Goal: Information Seeking & Learning: Learn about a topic

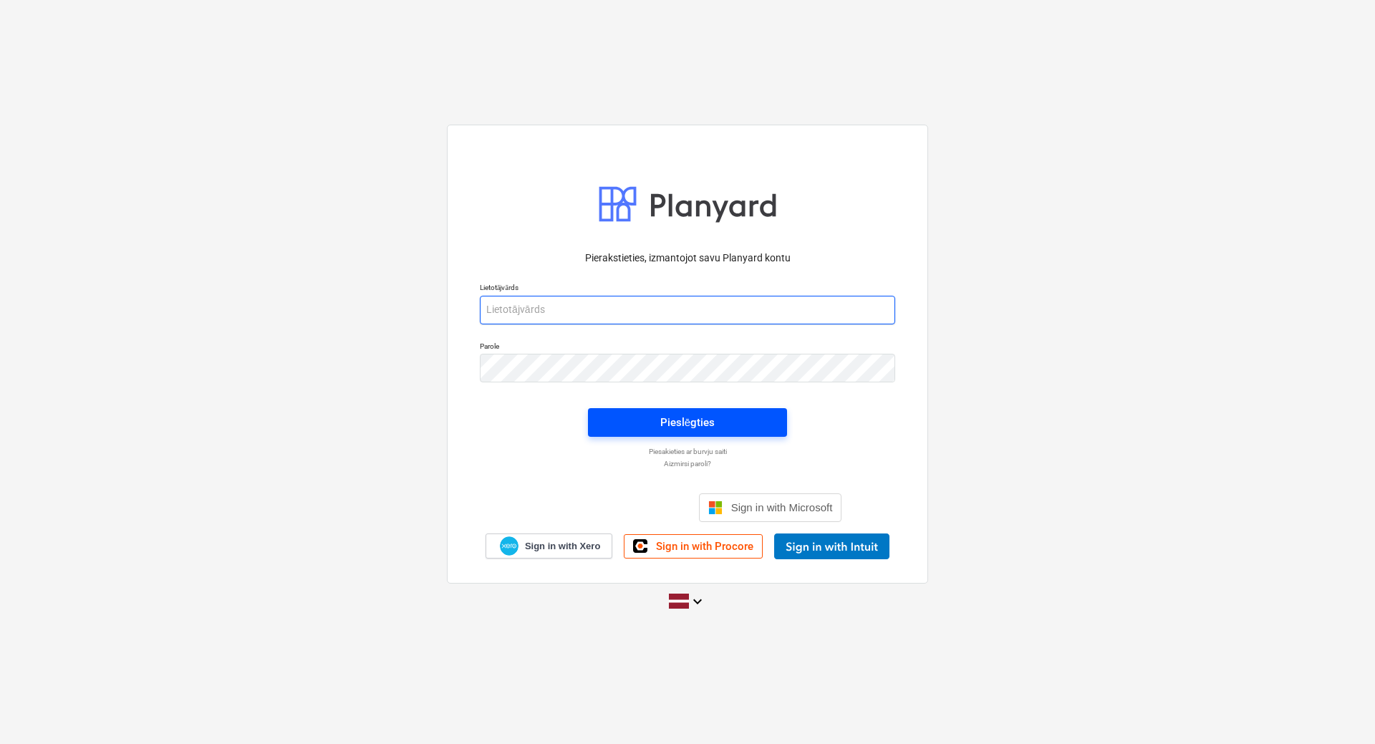
type input "[EMAIL_ADDRESS][PERSON_NAME][DOMAIN_NAME]"
click at [622, 410] on button "Pieslēgties" at bounding box center [687, 422] width 199 height 29
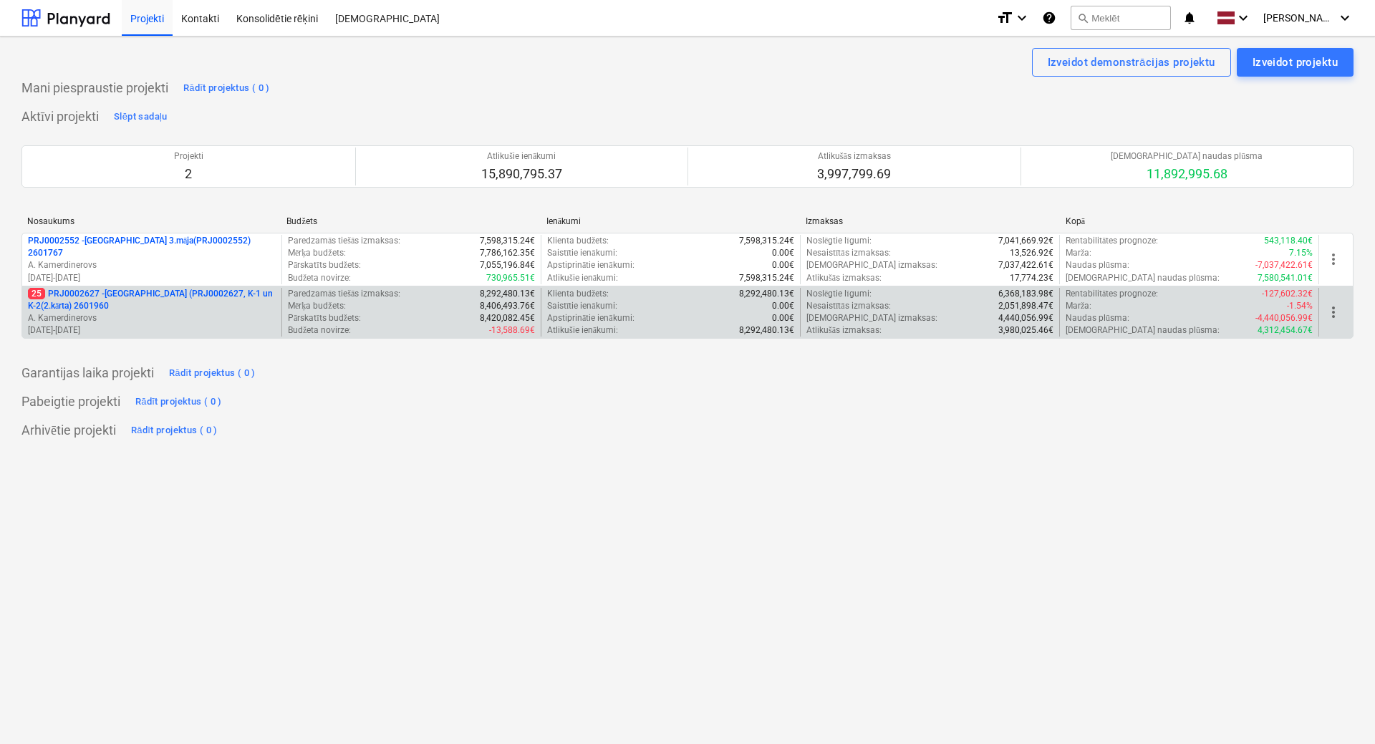
click at [129, 299] on p "25 PRJ0002627 - [GEOGRAPHIC_DATA] (PRJ0002627, K-1 un K-2(2.kārta) 2601960" at bounding box center [152, 300] width 248 height 24
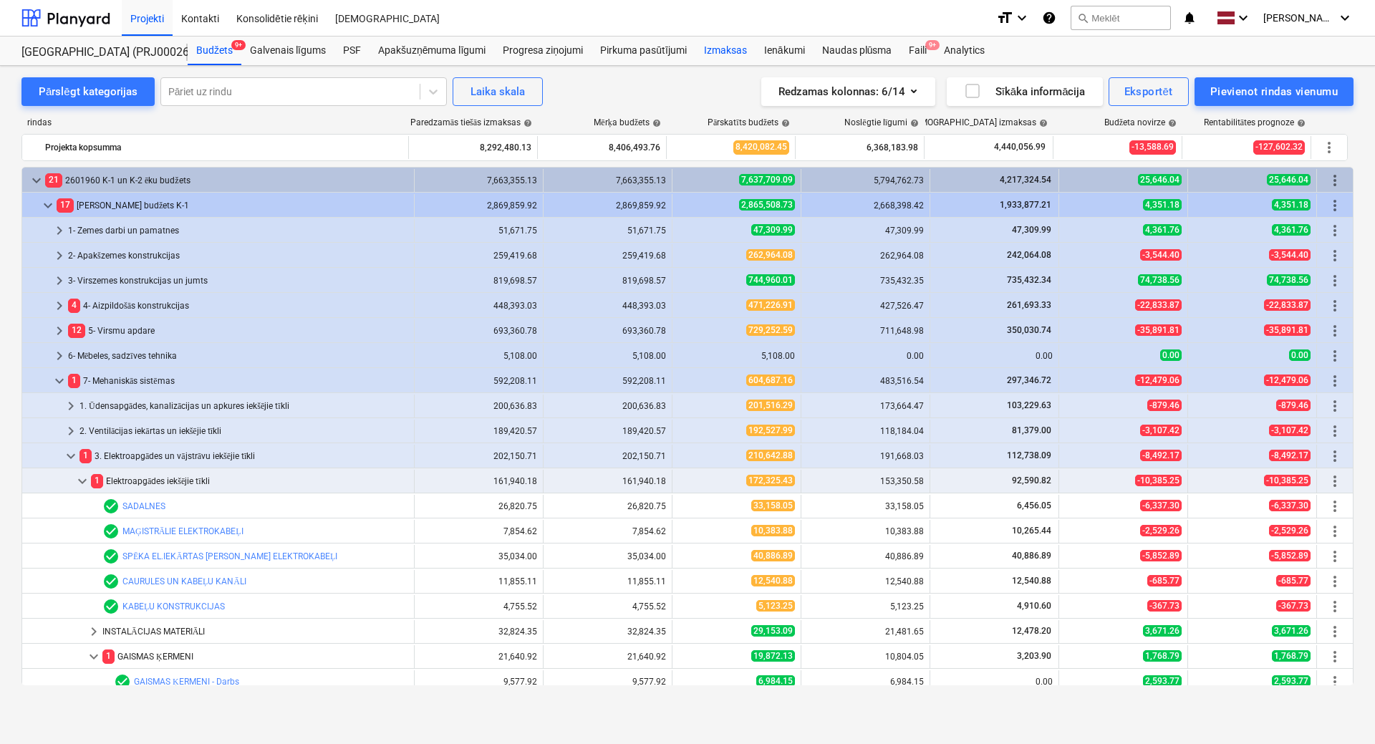
click at [722, 56] on div "Izmaksas" at bounding box center [725, 51] width 60 height 29
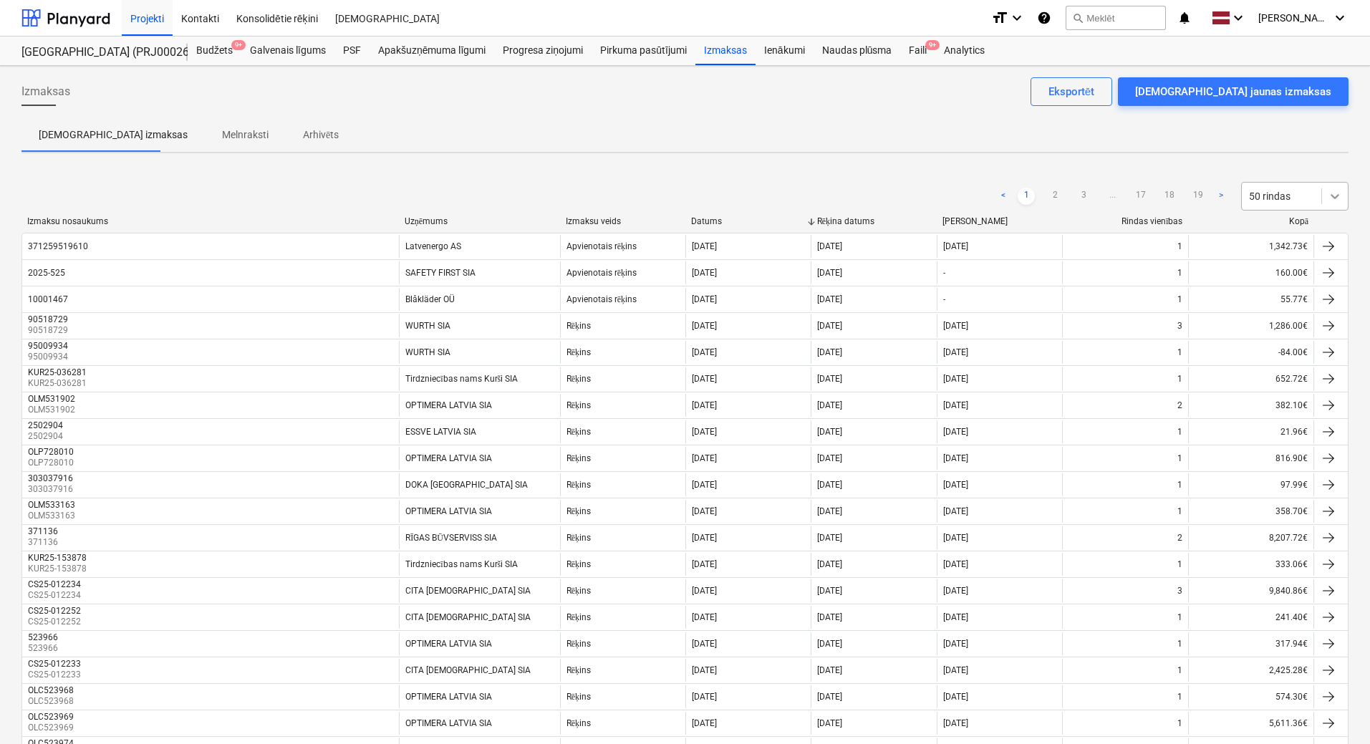
click at [1333, 196] on icon at bounding box center [1335, 196] width 9 height 5
click at [1265, 357] on div "100 rindas" at bounding box center [1294, 345] width 107 height 23
click at [1147, 21] on button "search Meklēt" at bounding box center [1116, 18] width 100 height 24
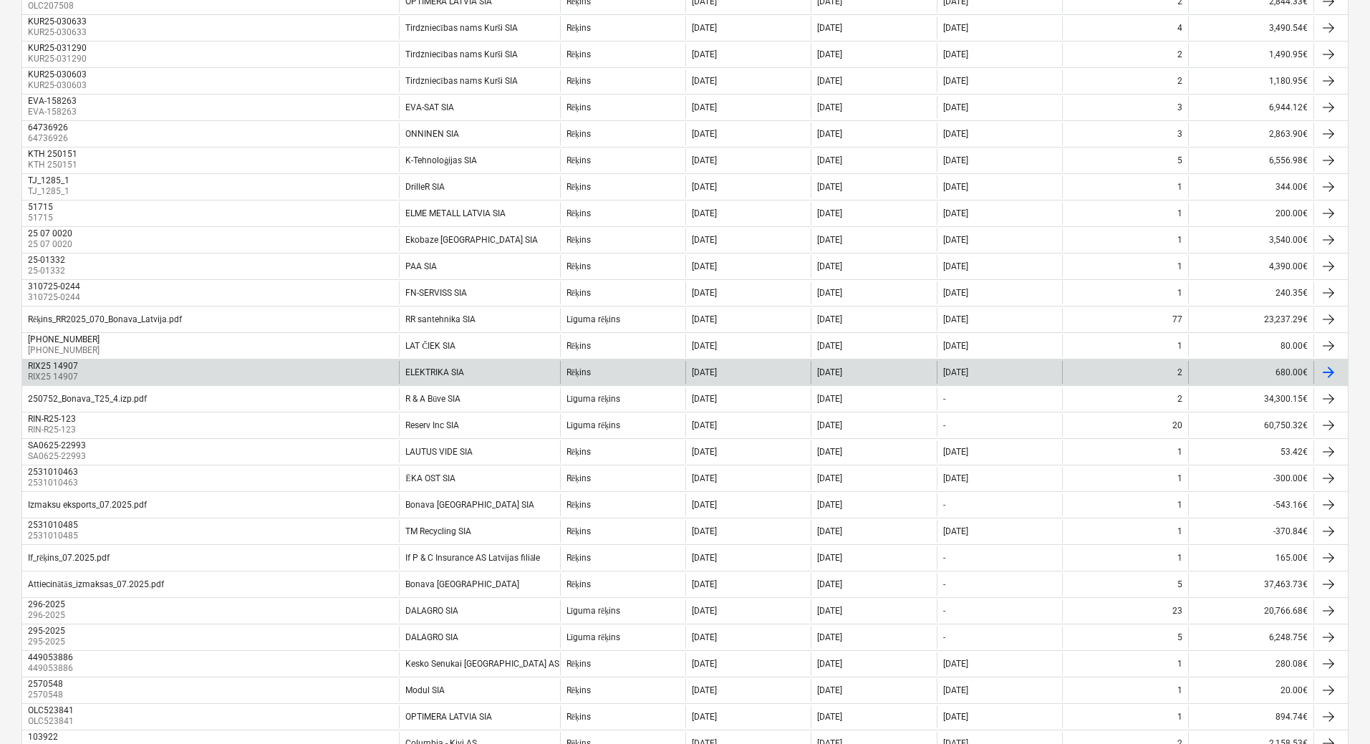
click at [337, 373] on div "RIX25 14907 RIX25 14907" at bounding box center [210, 372] width 377 height 23
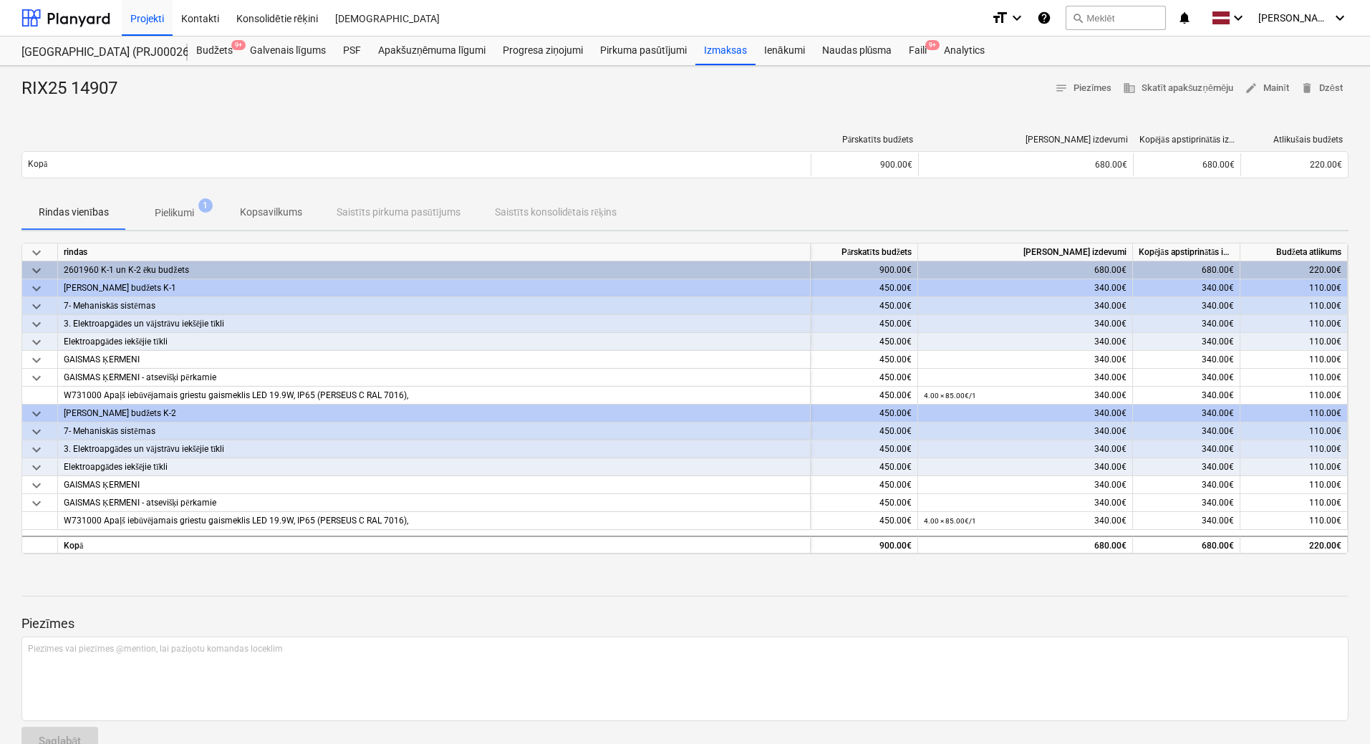
click at [143, 213] on span "Pielikumi 1" at bounding box center [174, 213] width 62 height 15
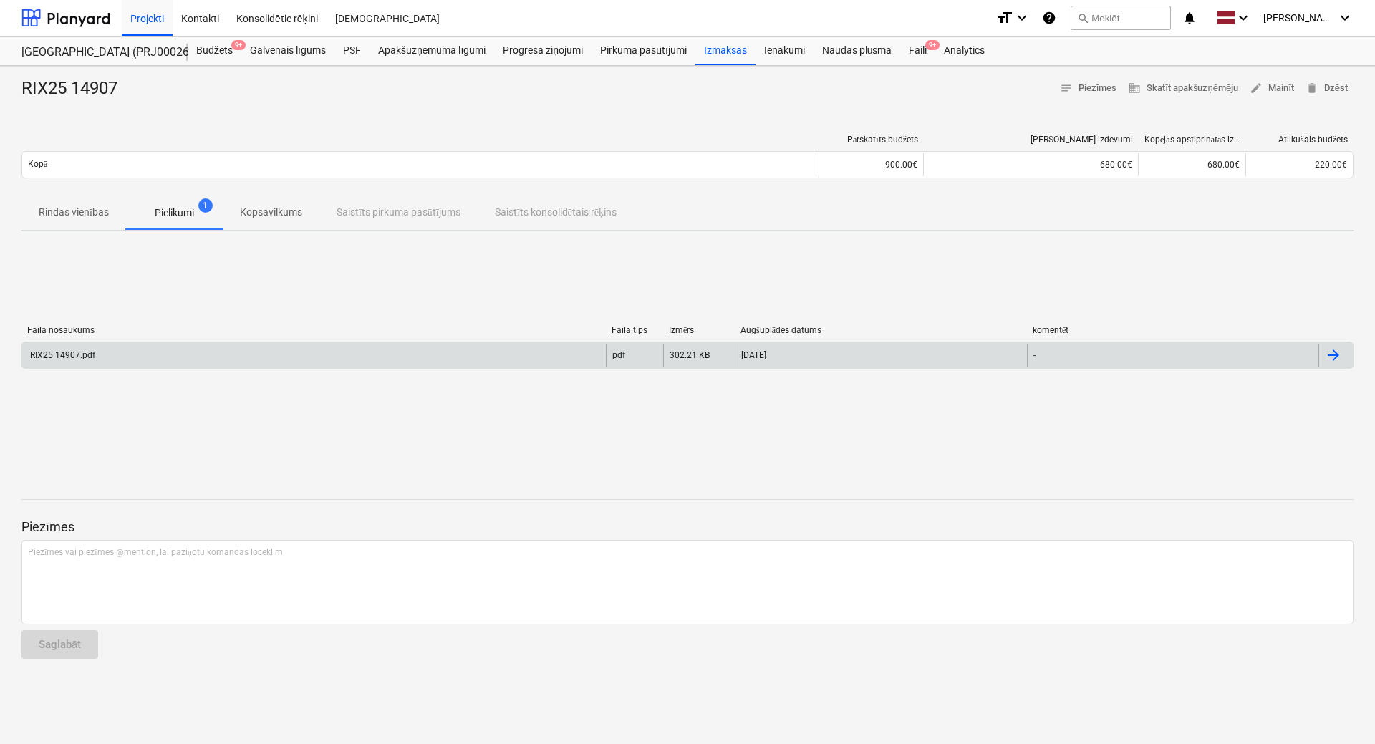
click at [72, 354] on div "RIX25 14907.pdf" at bounding box center [61, 355] width 67 height 10
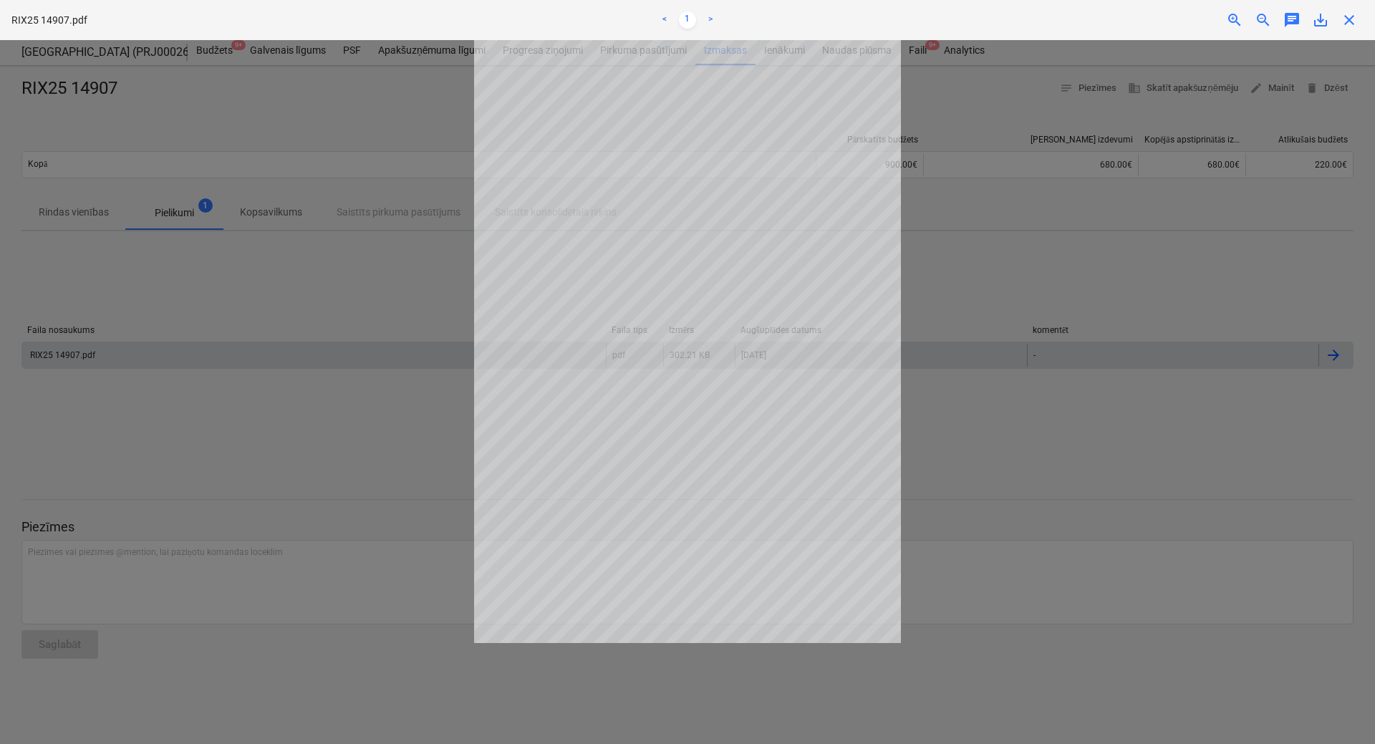
click at [409, 301] on div at bounding box center [687, 392] width 1375 height 704
click at [396, 444] on div at bounding box center [687, 392] width 1375 height 704
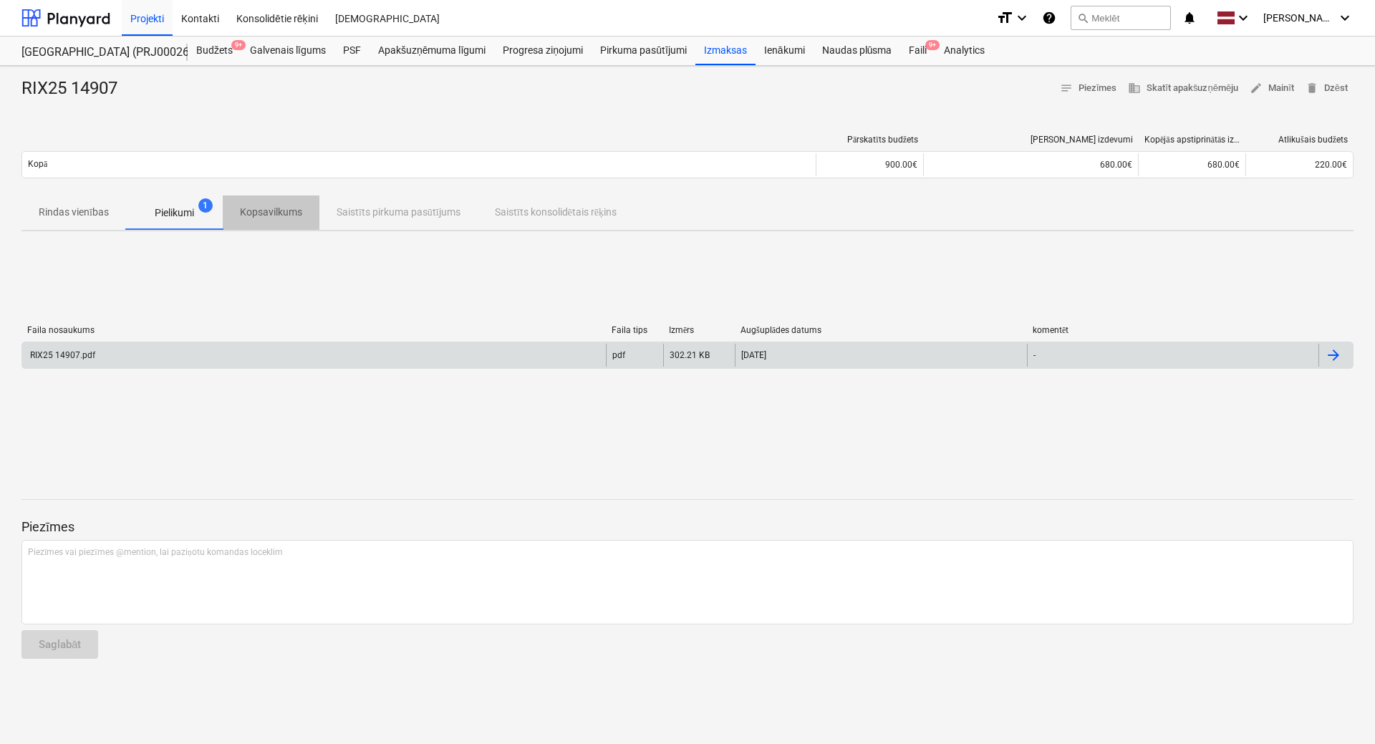
click at [264, 220] on span "Kopsavilkums" at bounding box center [271, 213] width 97 height 24
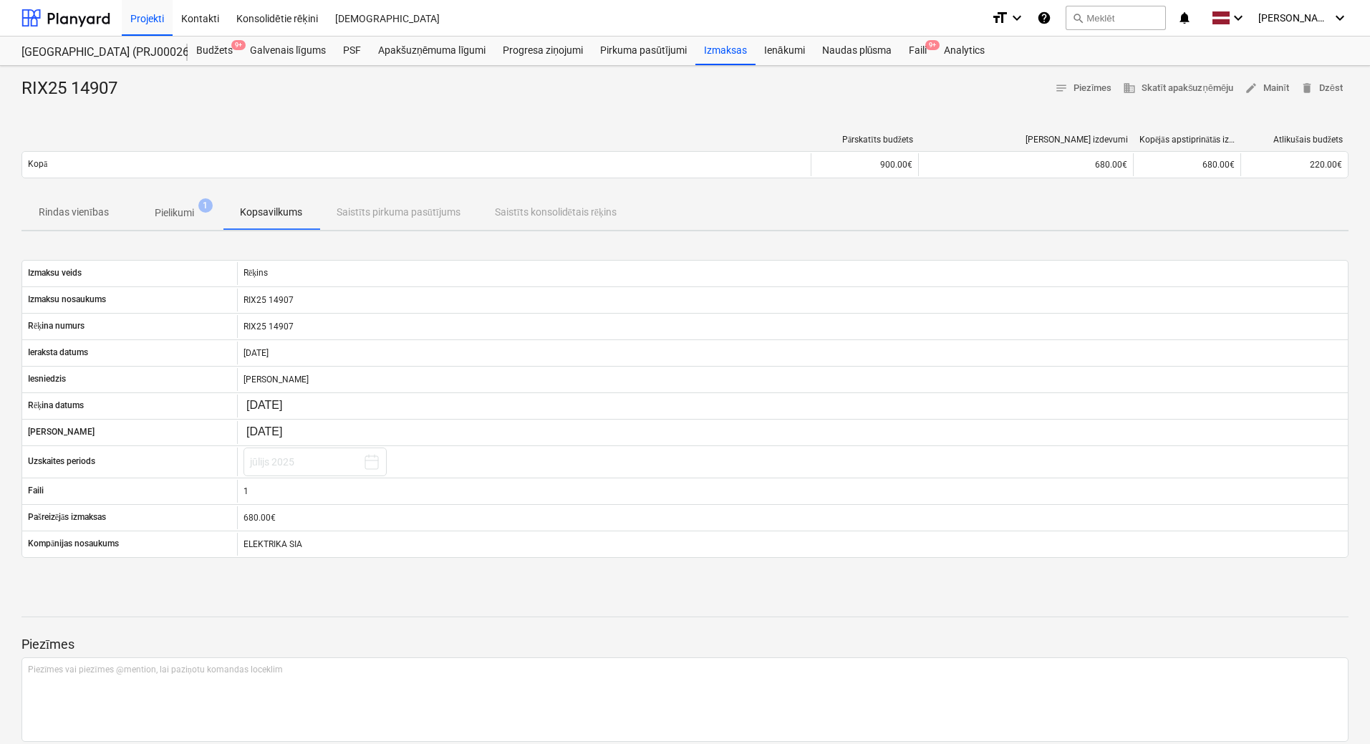
click at [178, 217] on p "Pielikumi" at bounding box center [174, 213] width 39 height 15
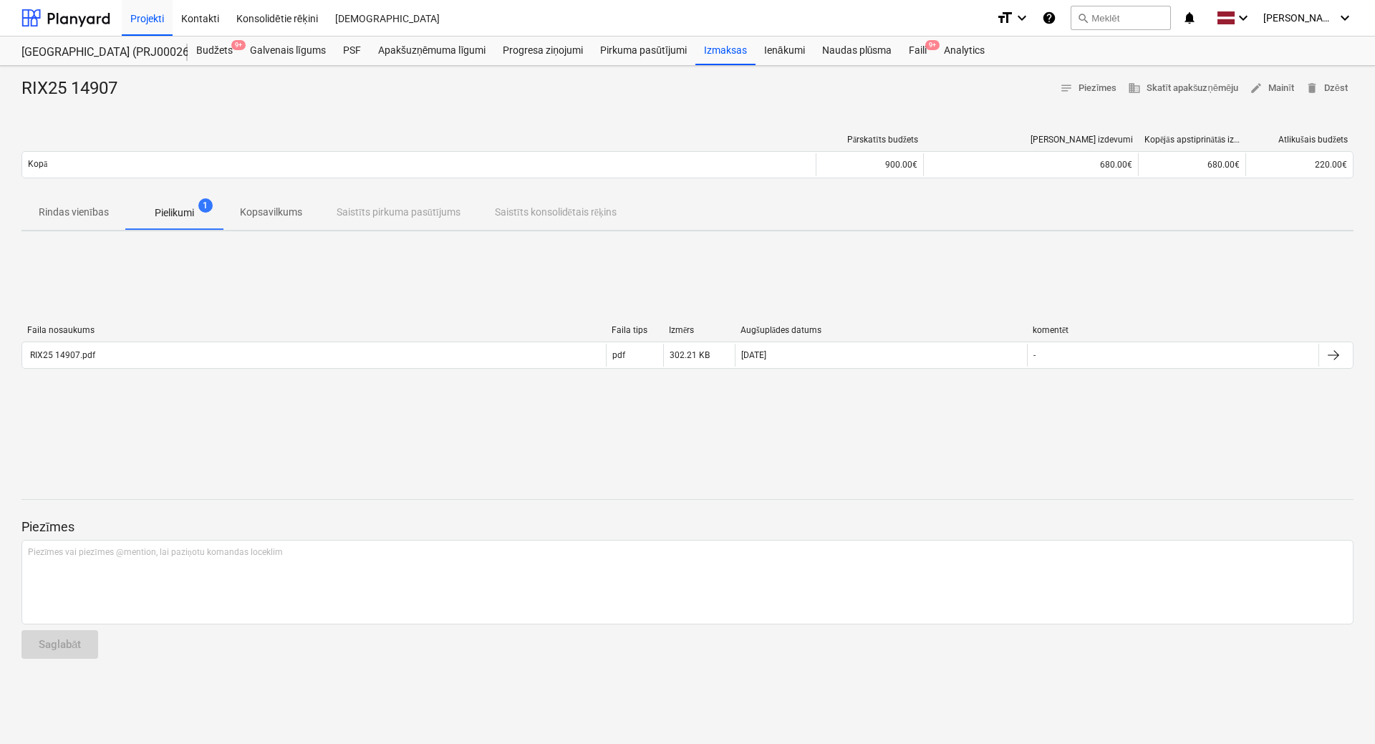
click at [233, 212] on span "Kopsavilkums" at bounding box center [271, 213] width 97 height 24
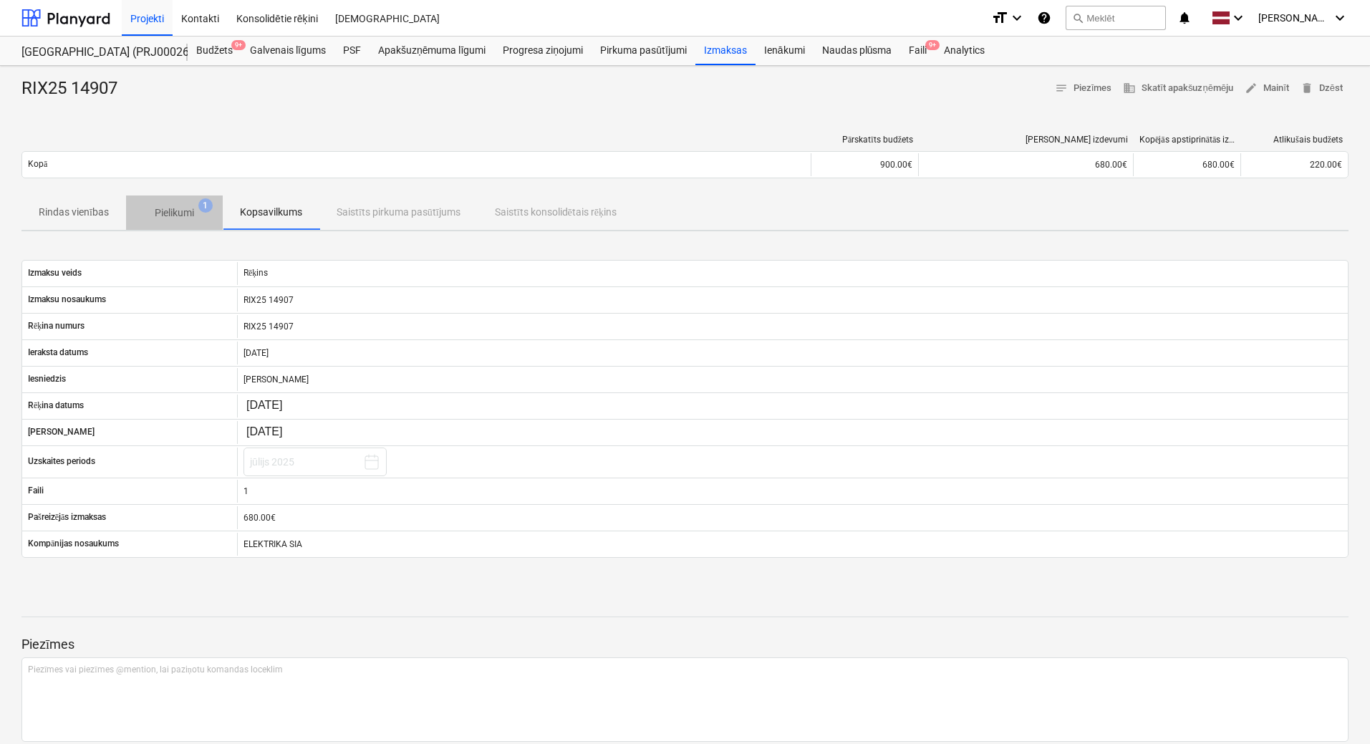
click at [178, 209] on p "Pielikumi" at bounding box center [174, 213] width 39 height 15
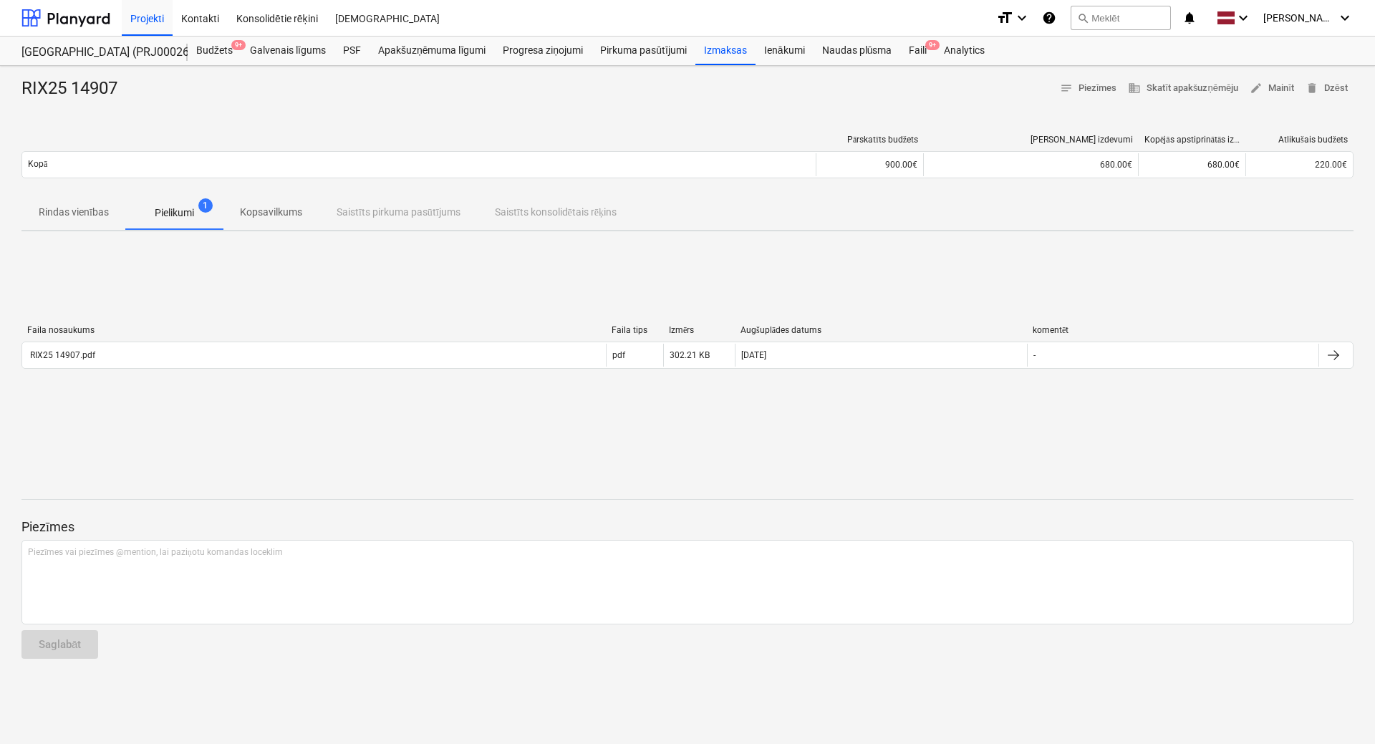
click at [286, 212] on p "Kopsavilkums" at bounding box center [271, 212] width 62 height 15
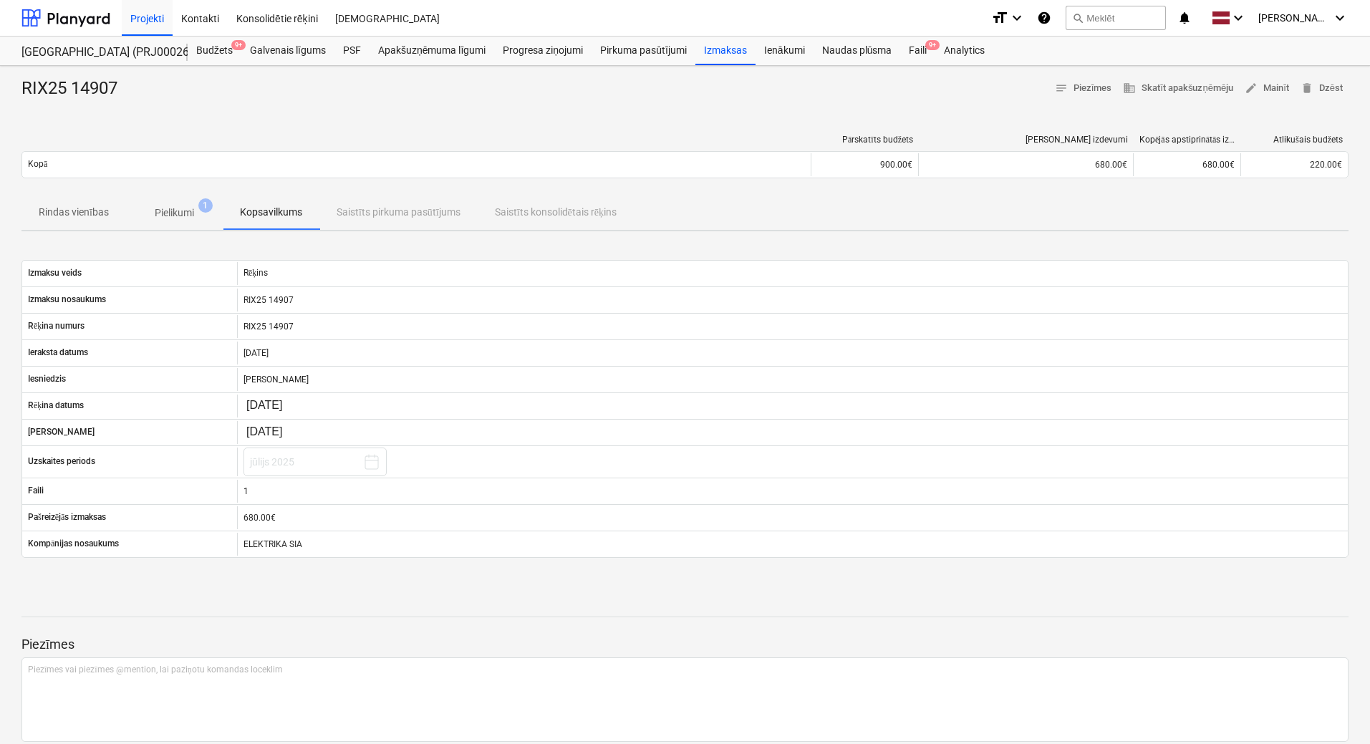
click at [165, 208] on p "Pielikumi" at bounding box center [174, 213] width 39 height 15
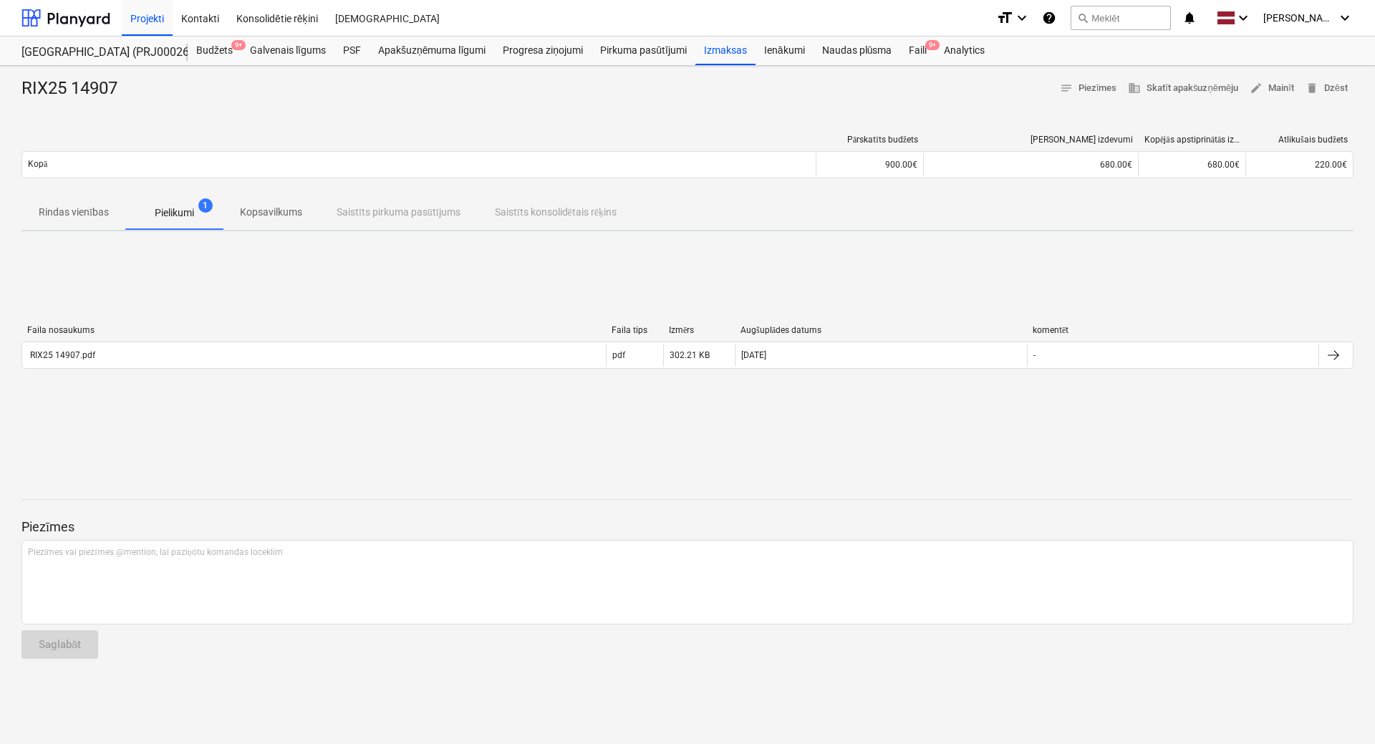
click at [239, 206] on span "Kopsavilkums" at bounding box center [271, 213] width 97 height 24
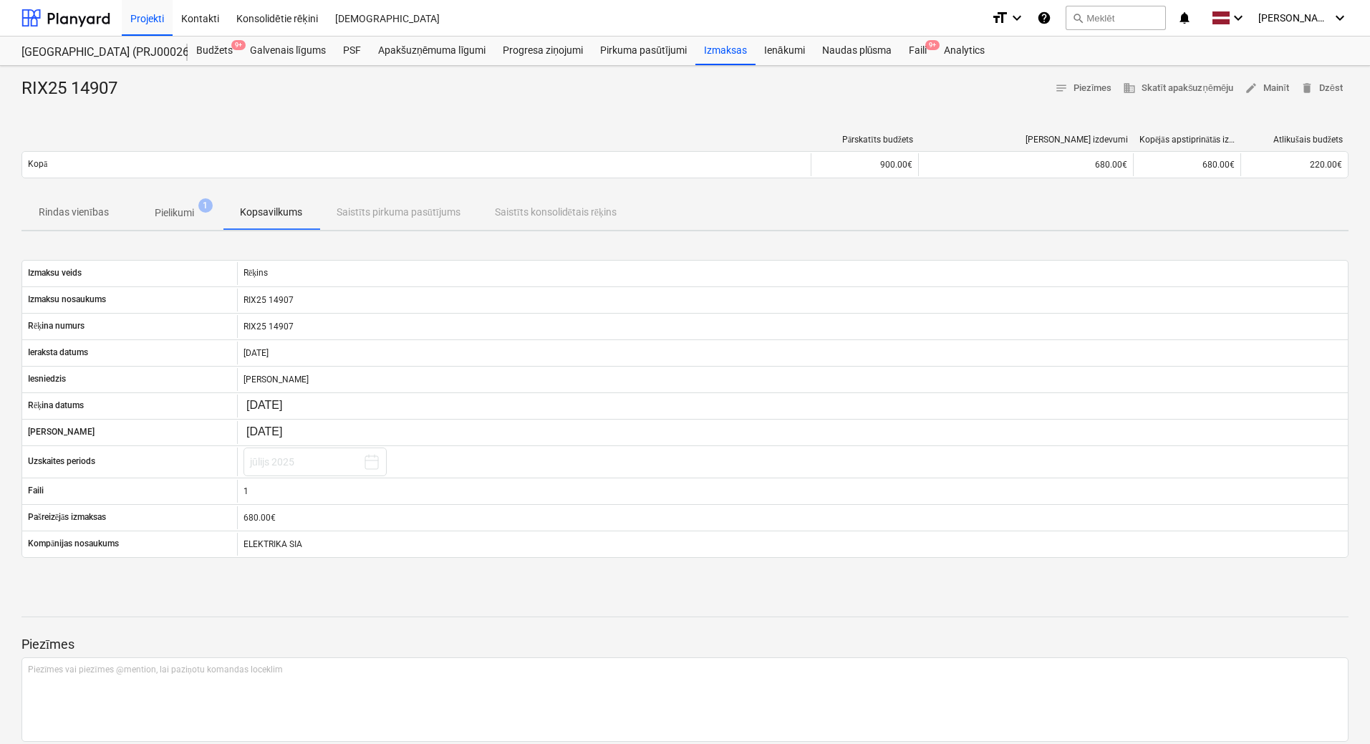
click at [147, 206] on span "Pielikumi 1" at bounding box center [174, 213] width 62 height 15
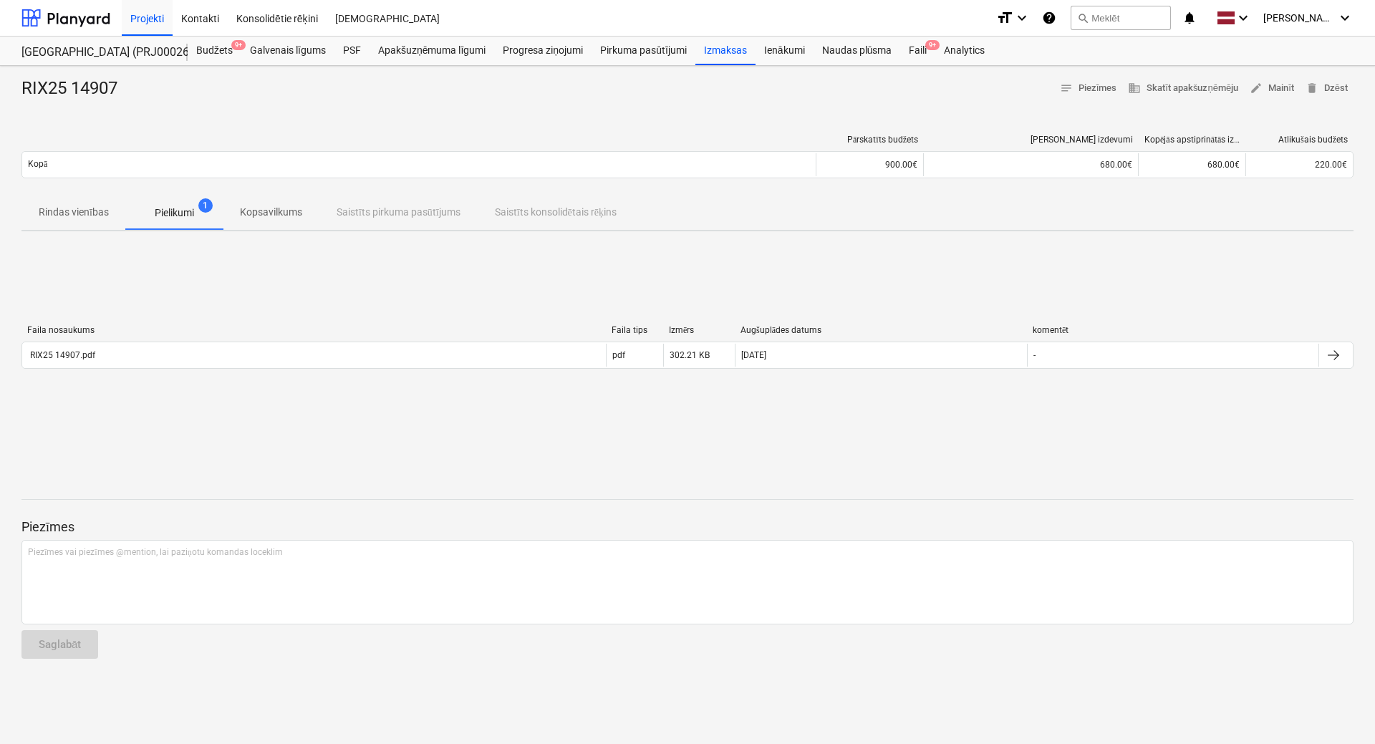
click at [268, 184] on div "Pārskatīts budžets [PERSON_NAME] izdevumi Kopējās apstiprinātās izmaksas Atliku…" at bounding box center [687, 159] width 1332 height 72
click at [264, 196] on button "Kopsavilkums" at bounding box center [271, 213] width 97 height 34
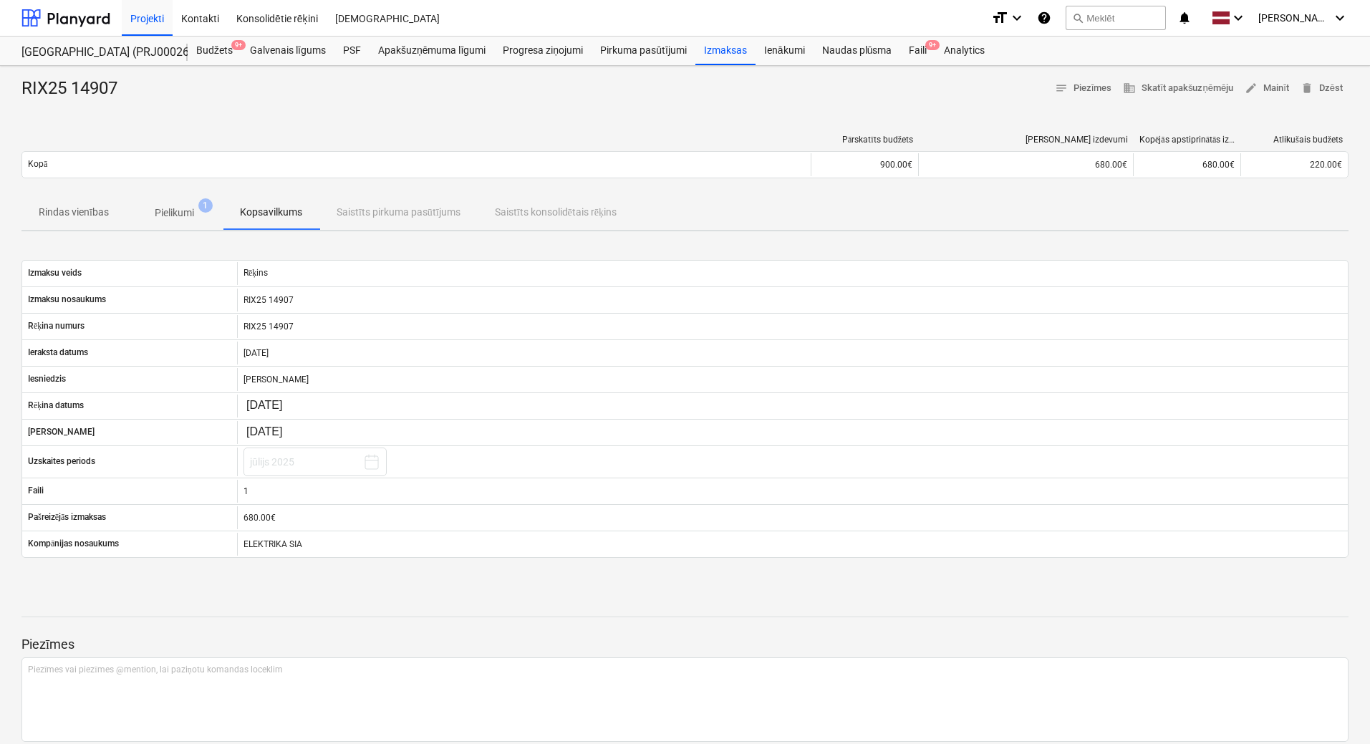
click at [161, 225] on button "Pielikumi 1" at bounding box center [174, 213] width 97 height 34
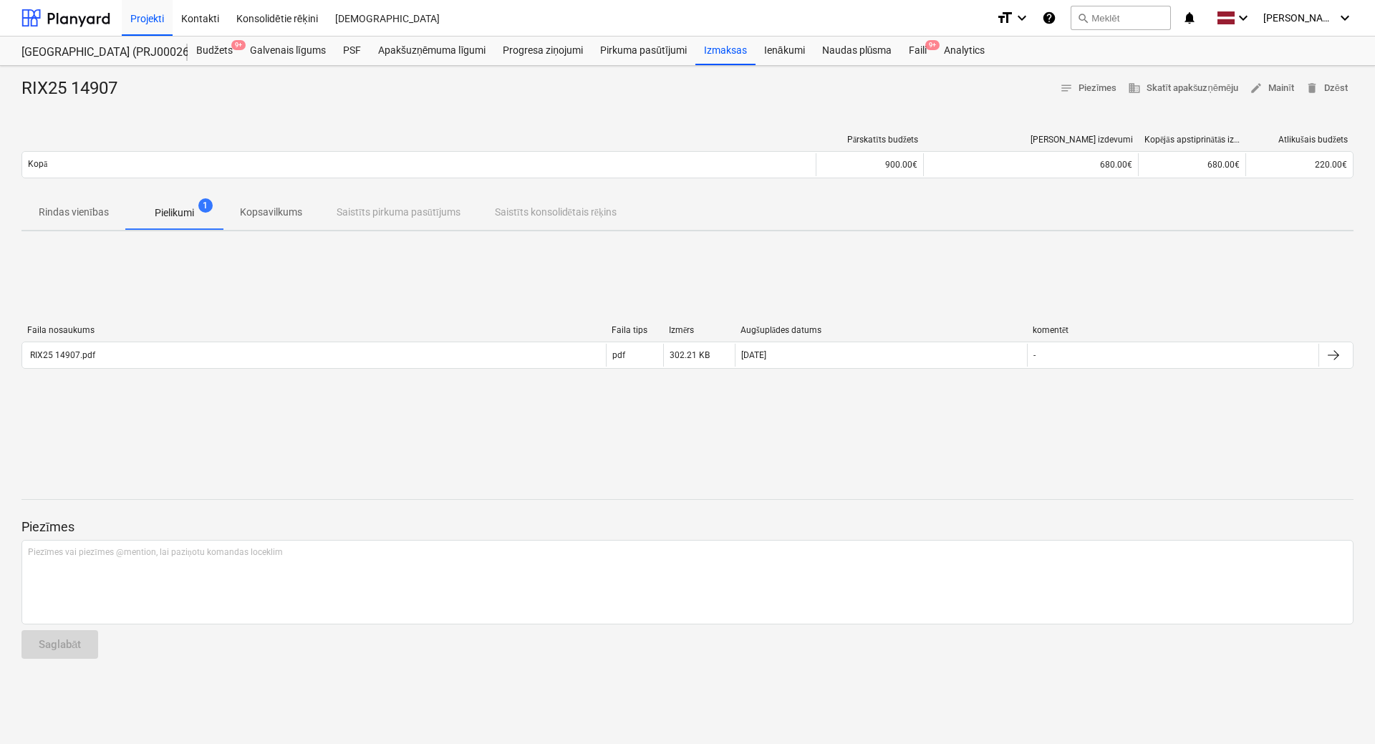
click at [97, 211] on p "Rindas vienības" at bounding box center [74, 212] width 70 height 15
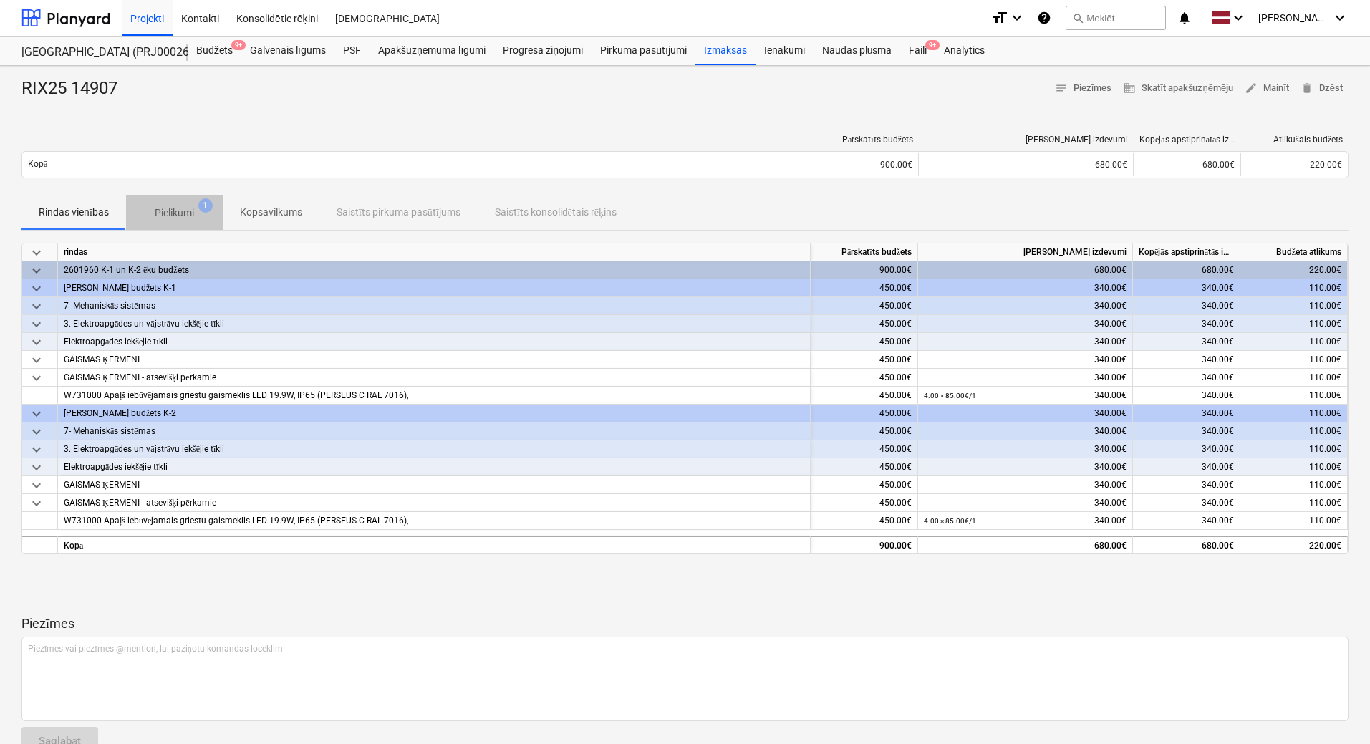
click at [168, 201] on span "Pielikumi 1" at bounding box center [174, 213] width 97 height 26
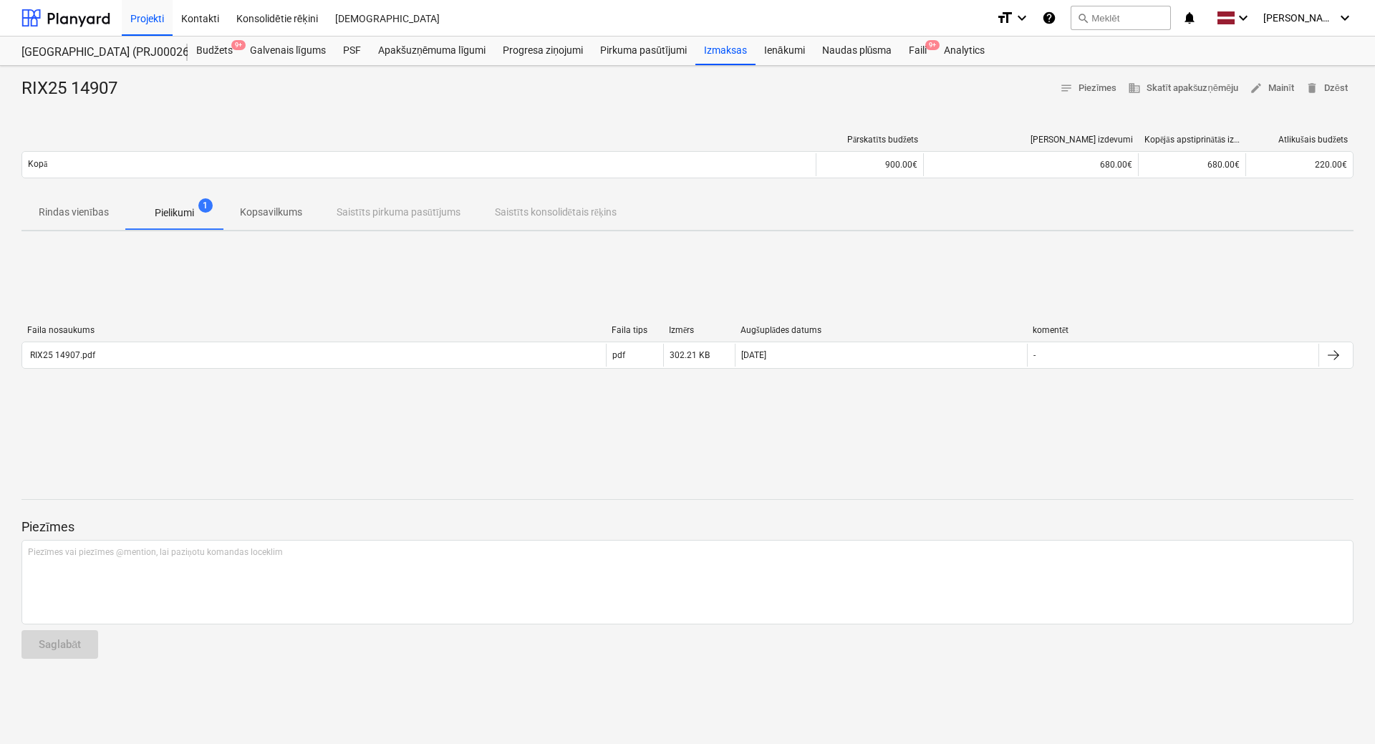
click at [253, 206] on p "Kopsavilkums" at bounding box center [271, 212] width 62 height 15
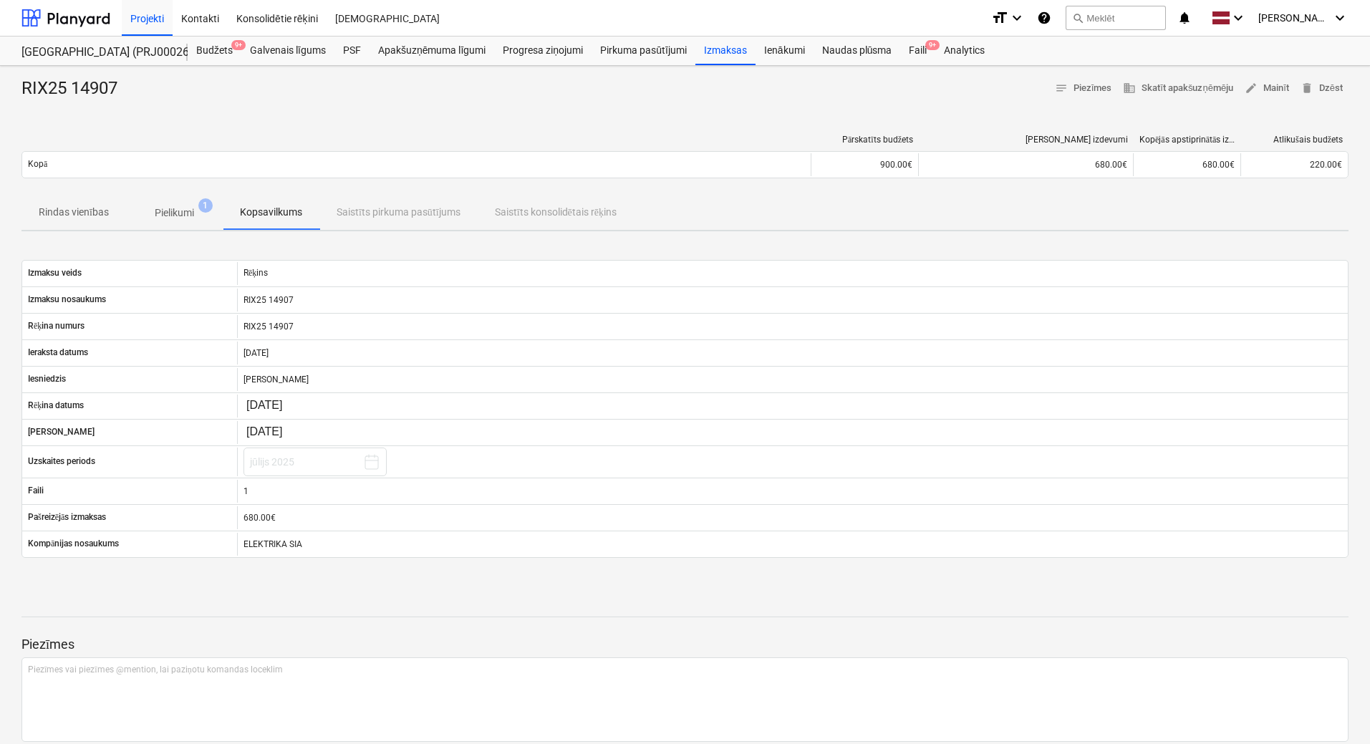
click at [163, 220] on p "Pielikumi" at bounding box center [174, 213] width 39 height 15
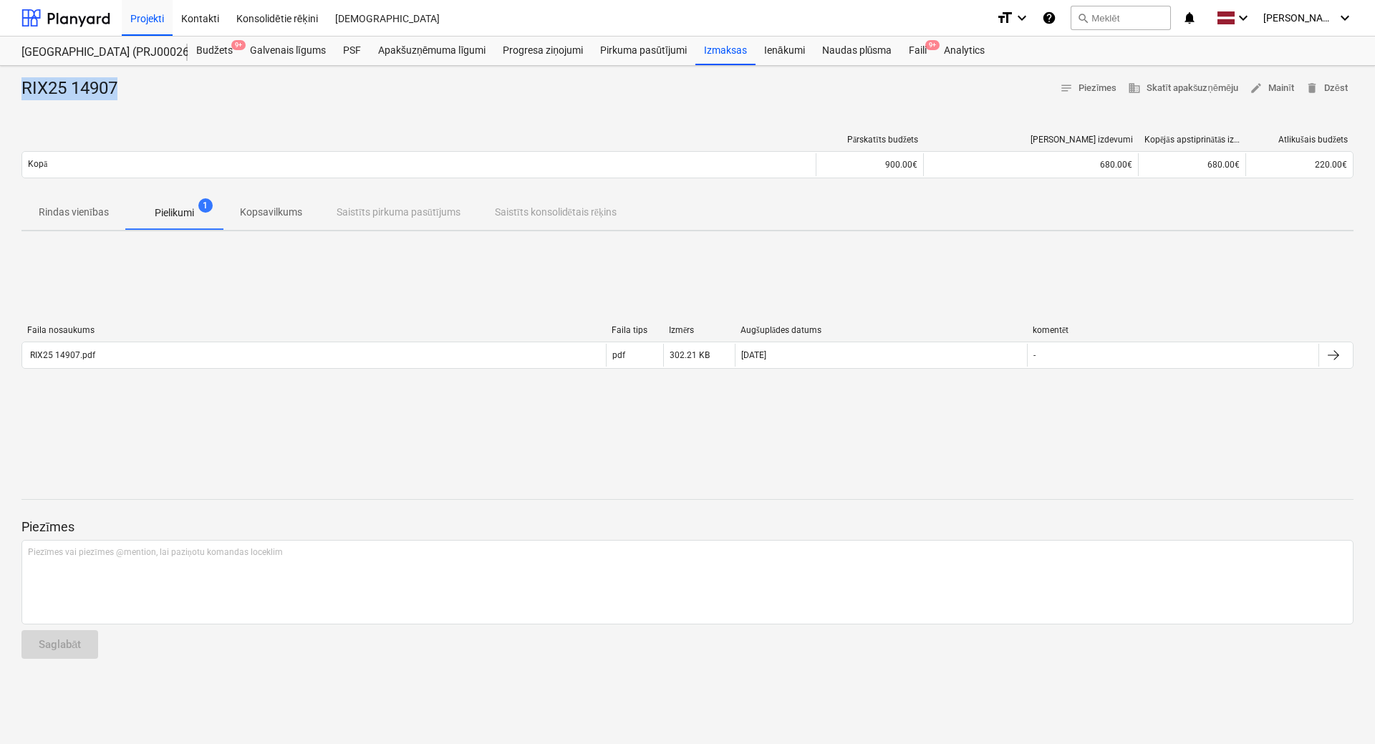
drag, startPoint x: 132, startPoint y: 90, endPoint x: 16, endPoint y: 90, distance: 116.7
click at [16, 90] on div "RIX25 14907 notes Piezīmes business Skatīt apakšuzņēmēju edit Mainīt delete Dzē…" at bounding box center [687, 405] width 1375 height 678
copy div "RIX25 14907"
click at [62, 218] on p "Rindas vienības" at bounding box center [74, 212] width 70 height 15
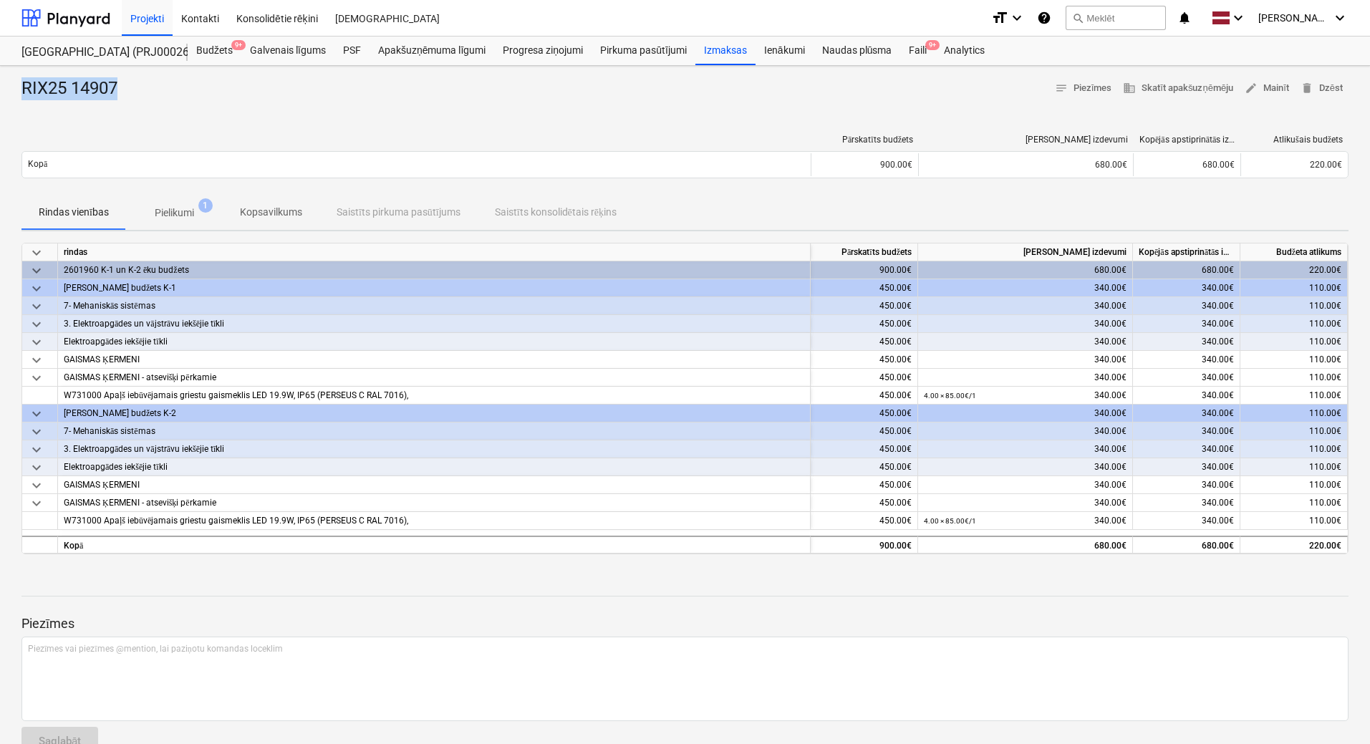
click at [159, 216] on p "Pielikumi" at bounding box center [174, 213] width 39 height 15
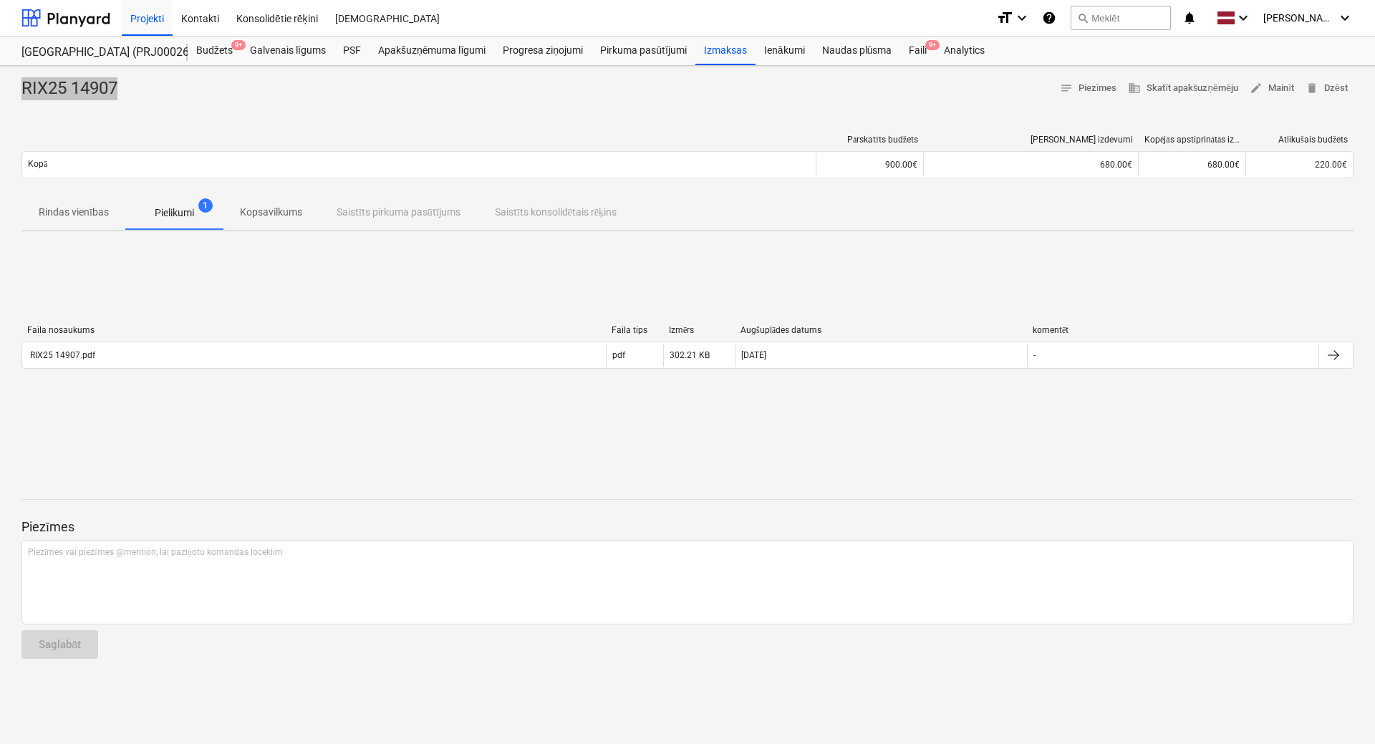
click at [107, 226] on button "Rindas vienības" at bounding box center [73, 213] width 105 height 34
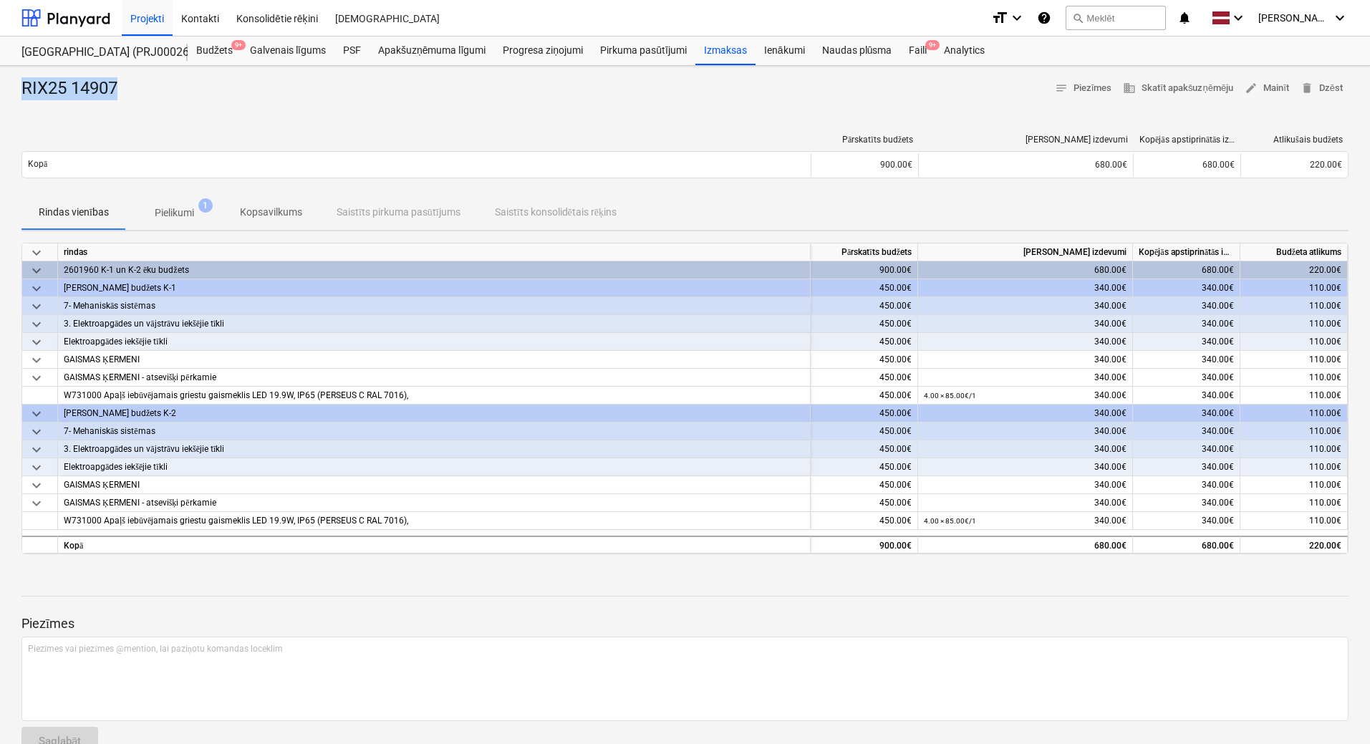
click at [208, 206] on span "1" at bounding box center [205, 205] width 14 height 14
click at [164, 213] on p "Pielikumi" at bounding box center [174, 213] width 39 height 15
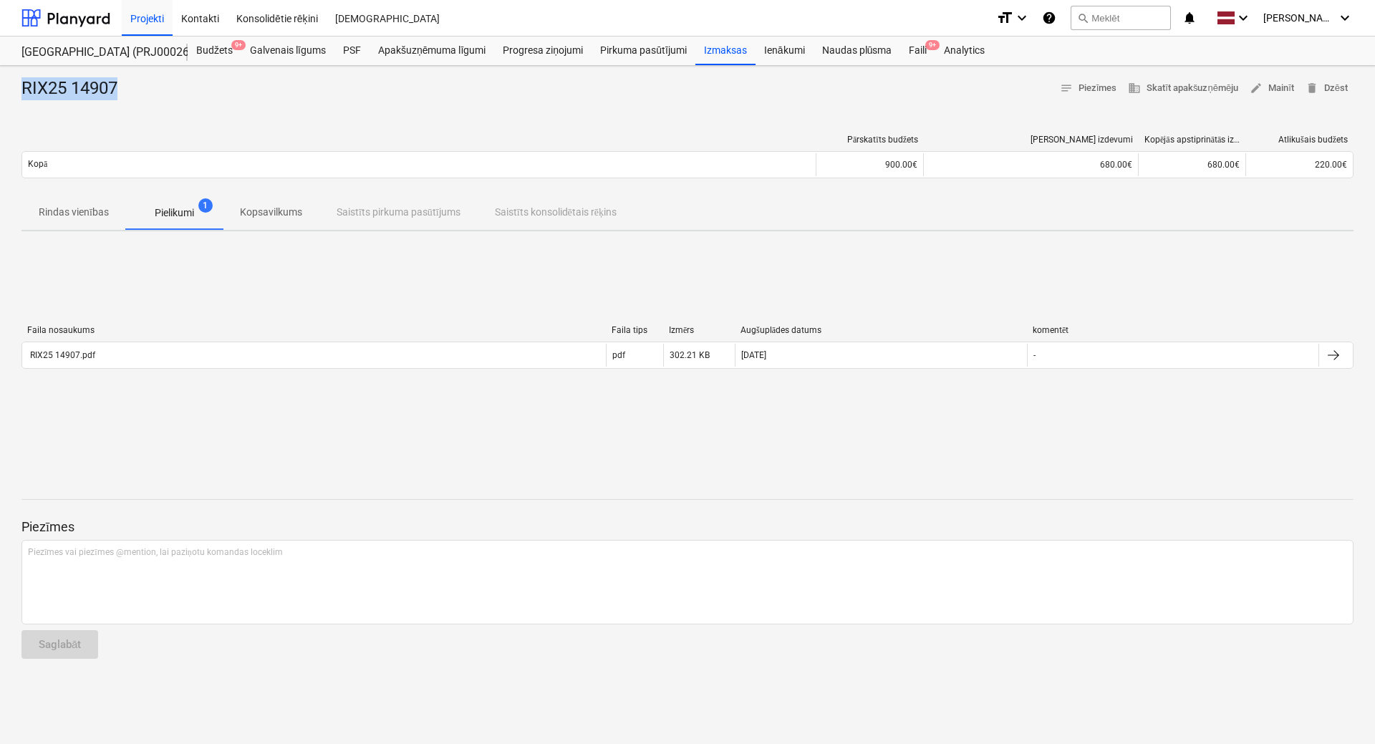
click at [79, 216] on p "Rindas vienības" at bounding box center [74, 212] width 70 height 15
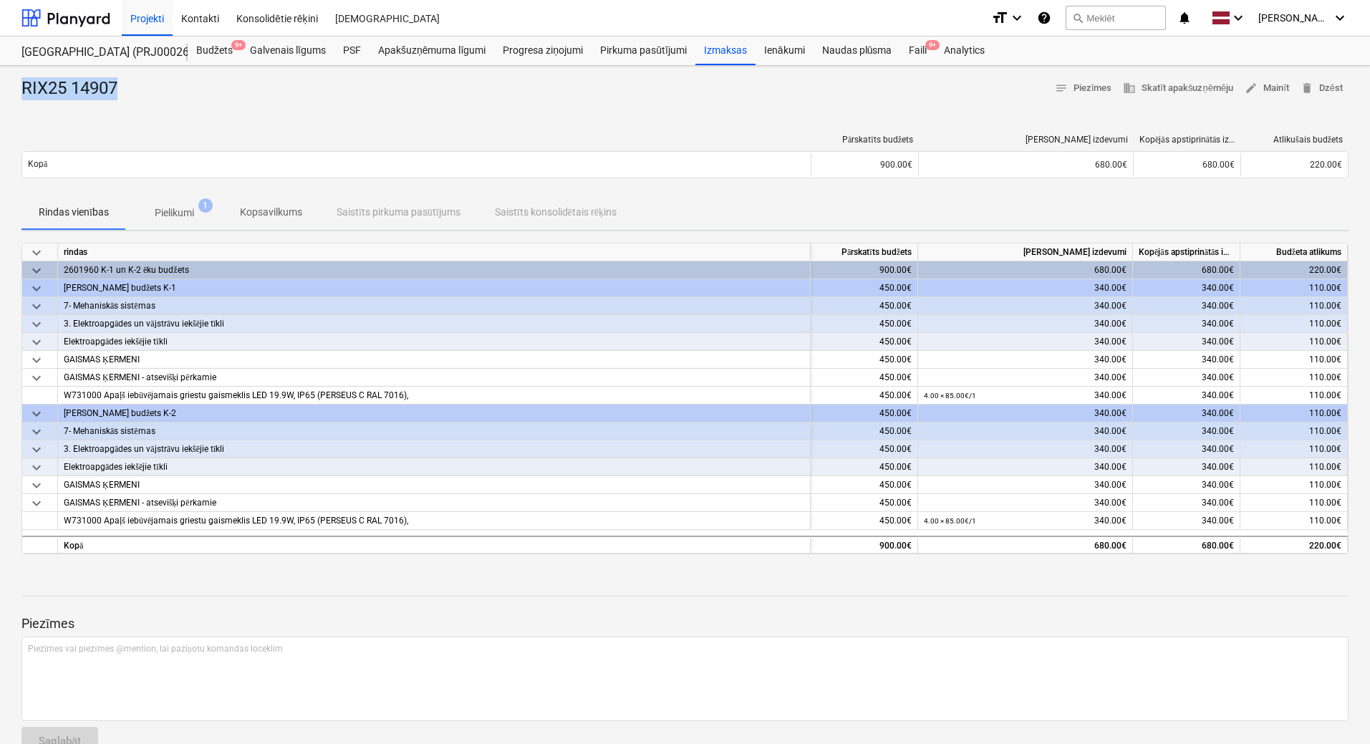
click at [45, 79] on div "RIX25 14907" at bounding box center [74, 88] width 107 height 23
click at [1091, 85] on span "notes Piezīmes" at bounding box center [1083, 88] width 57 height 16
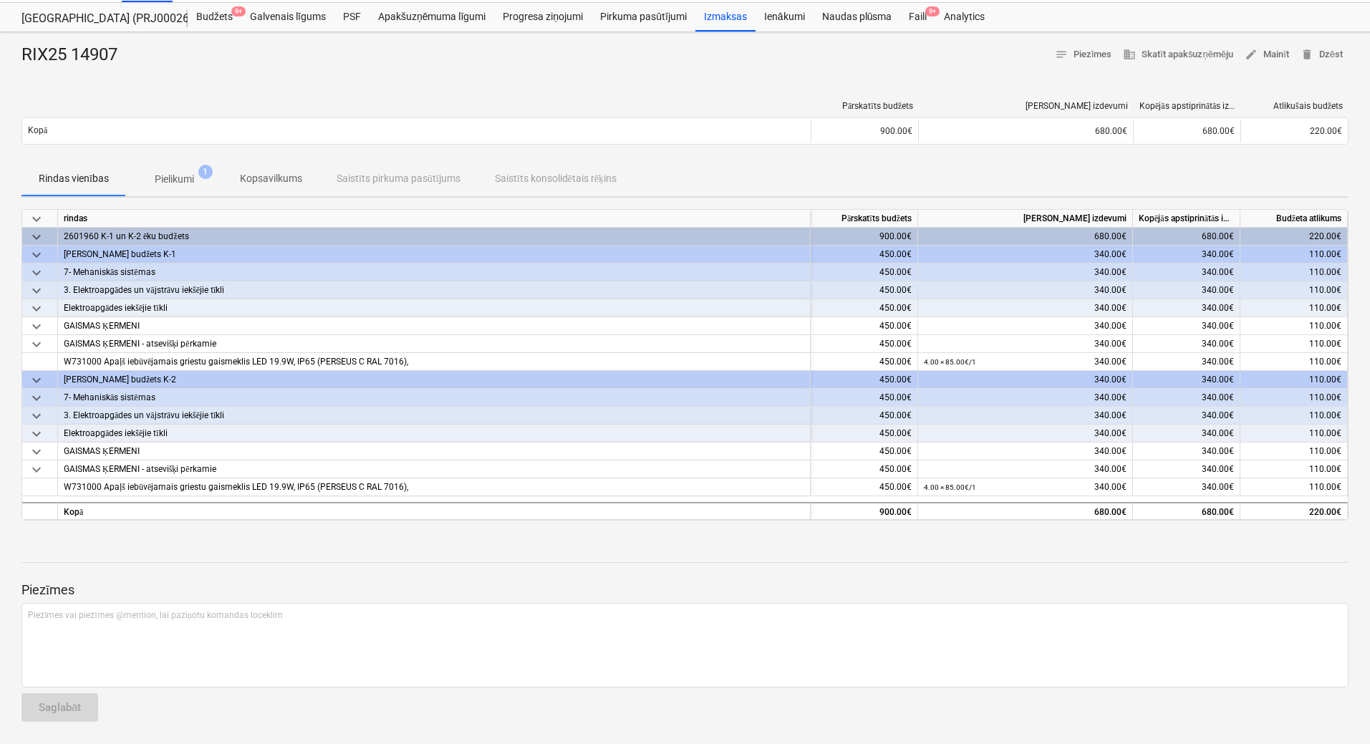
click at [938, 82] on div "RIX25 14907 notes Piezīmes business Skatīt apakšuzņēmēju edit Mainīt delete Dzē…" at bounding box center [685, 388] width 1370 height 713
click at [1184, 54] on span "business Skatīt apakšuzņēmēju" at bounding box center [1178, 55] width 110 height 16
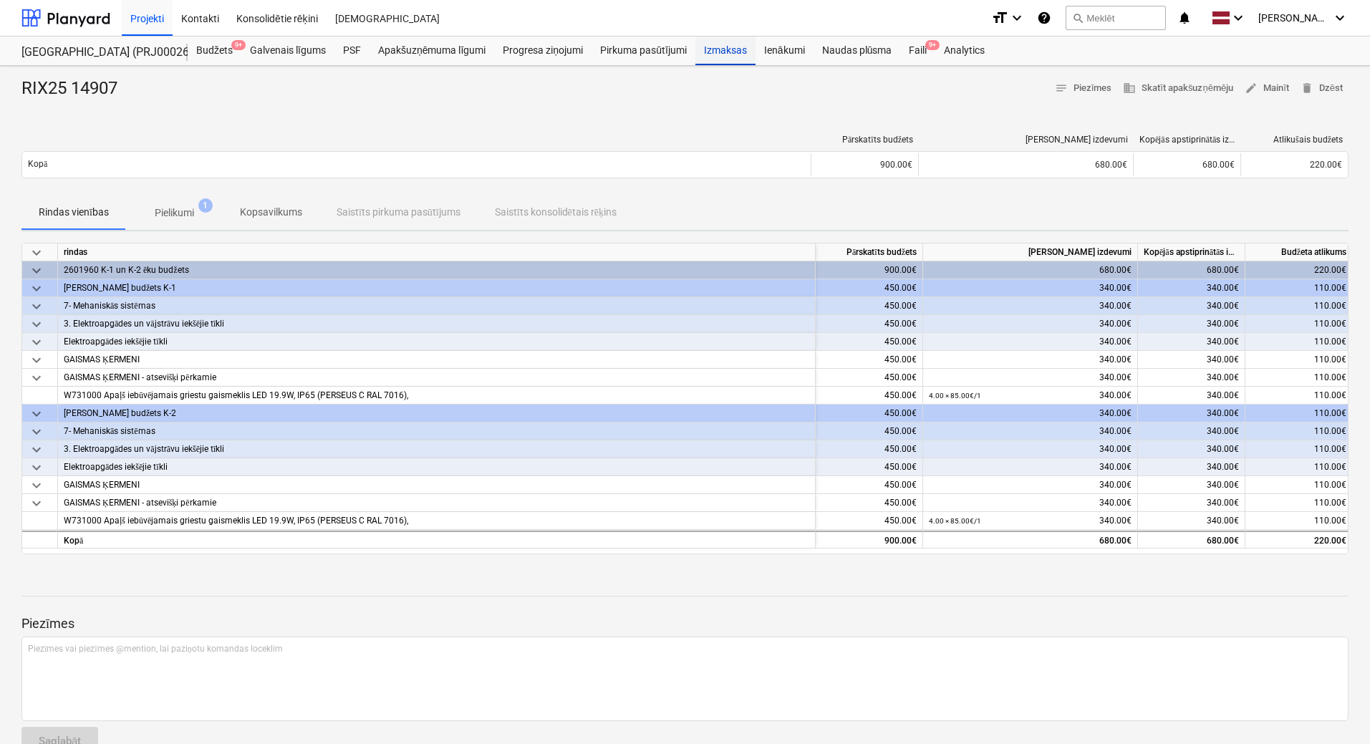
click at [711, 49] on div "Izmaksas" at bounding box center [725, 51] width 60 height 29
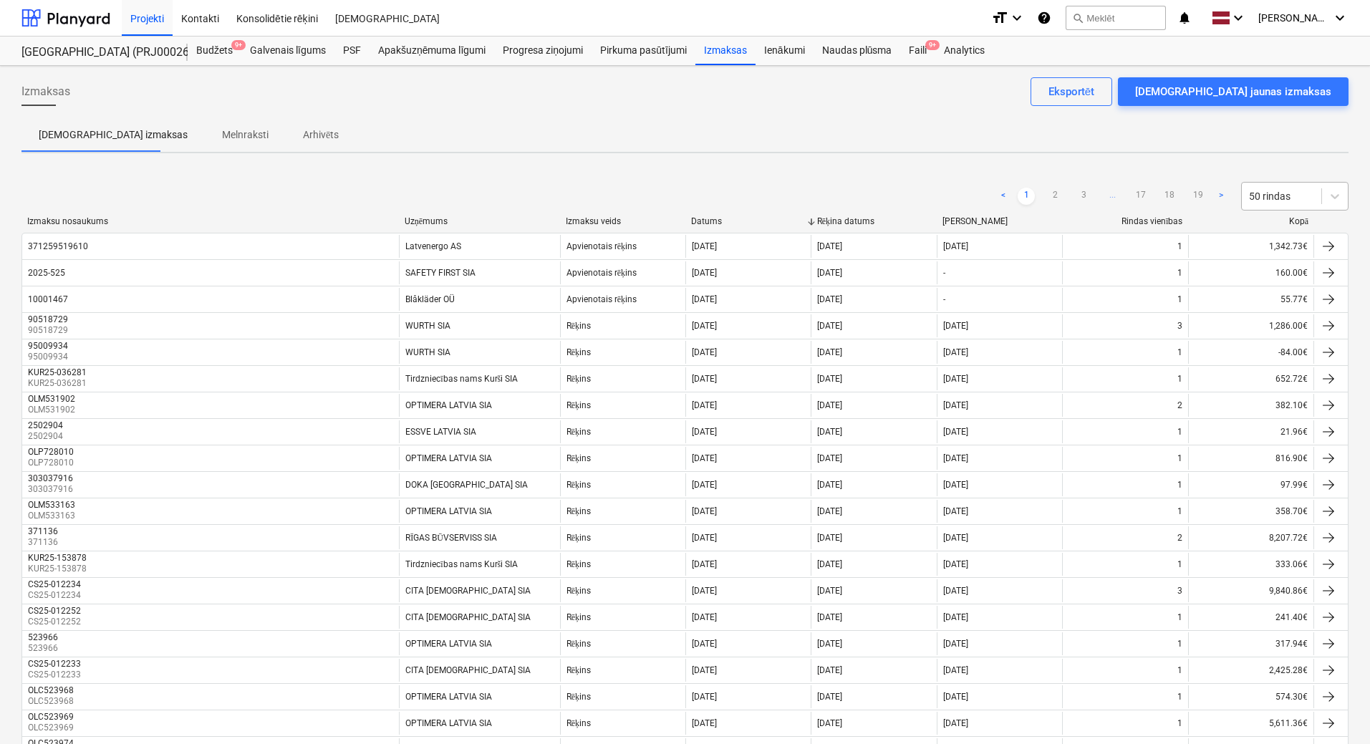
click at [1284, 203] on div at bounding box center [1281, 196] width 65 height 14
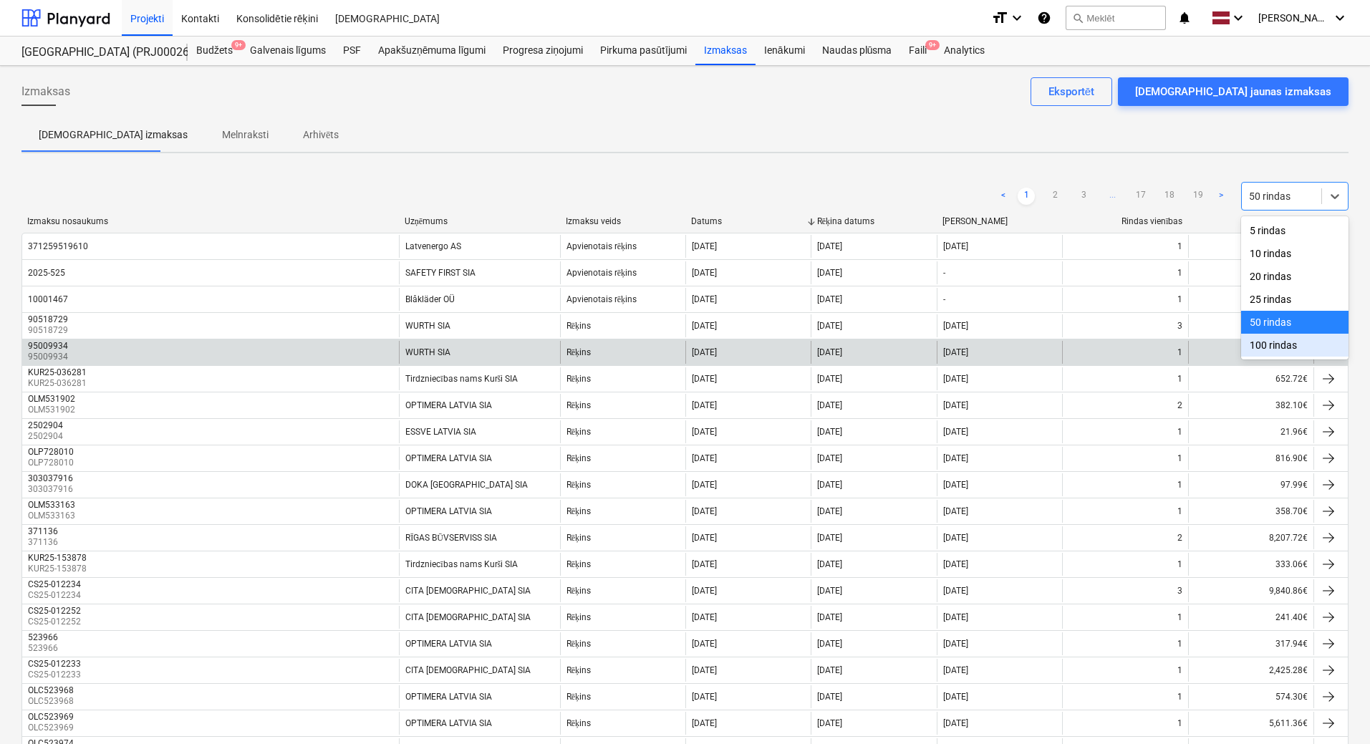
click at [1275, 352] on div "100 rindas" at bounding box center [1294, 345] width 107 height 23
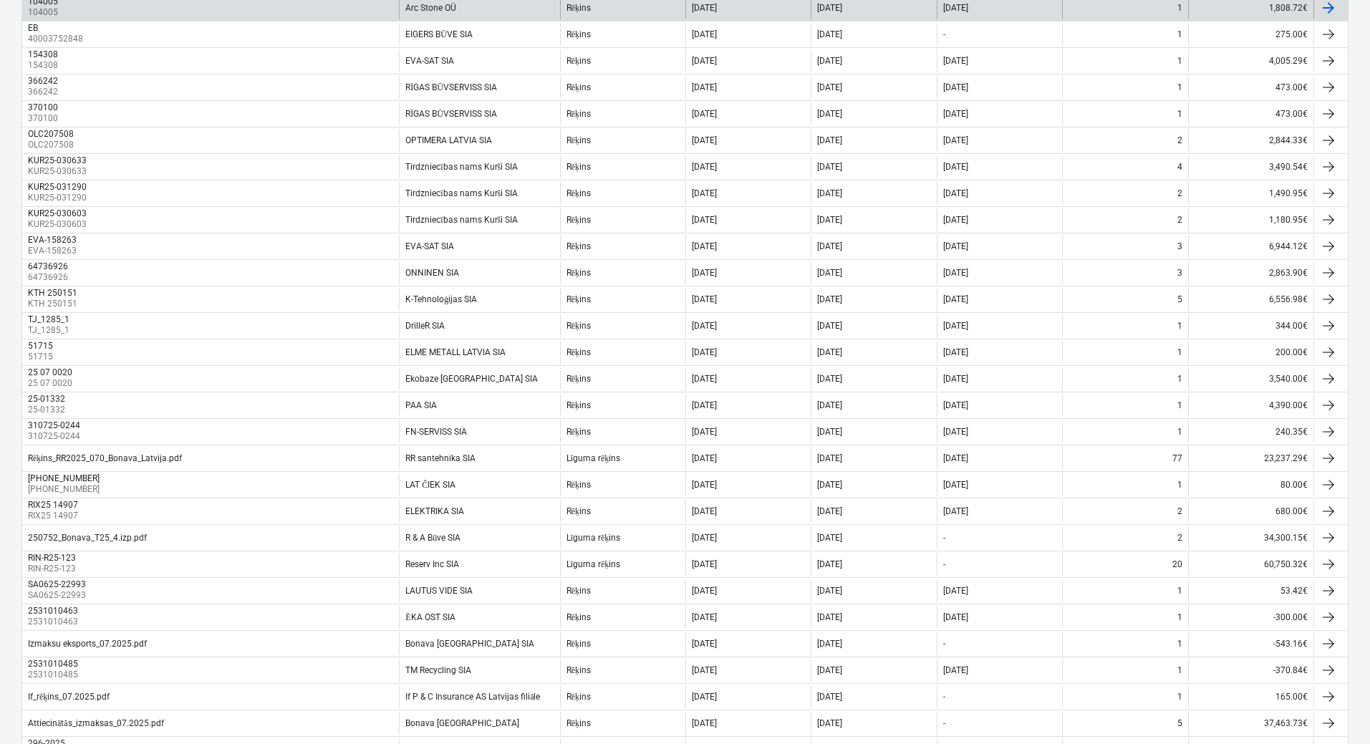
scroll to position [1432, 0]
